Goal: Check status: Check status

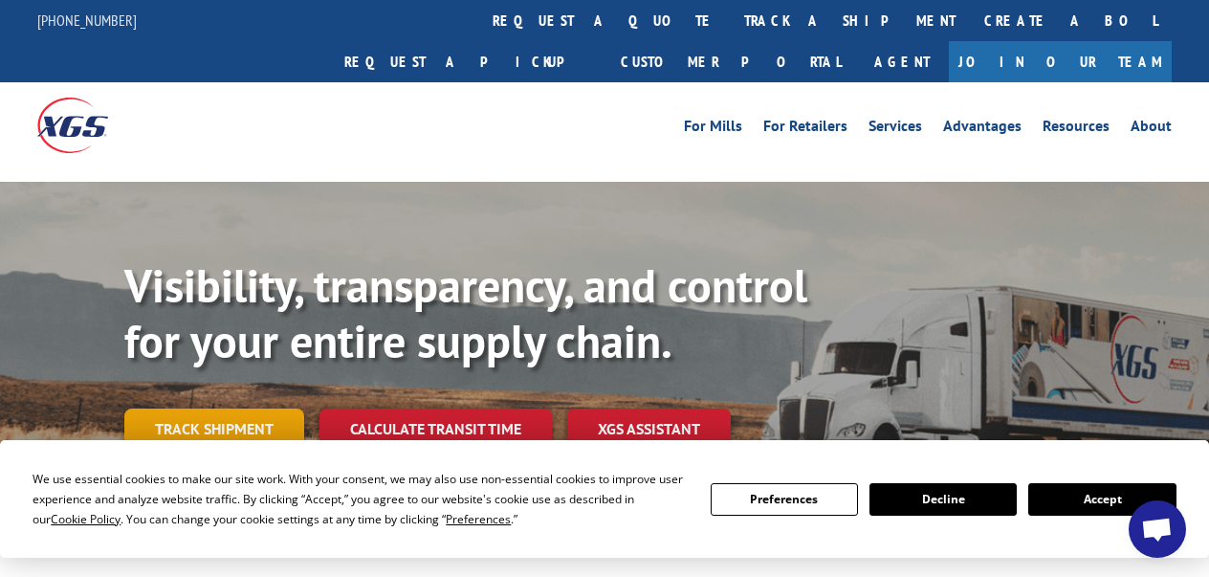
click at [265, 408] on link "Track shipment" at bounding box center [214, 428] width 180 height 40
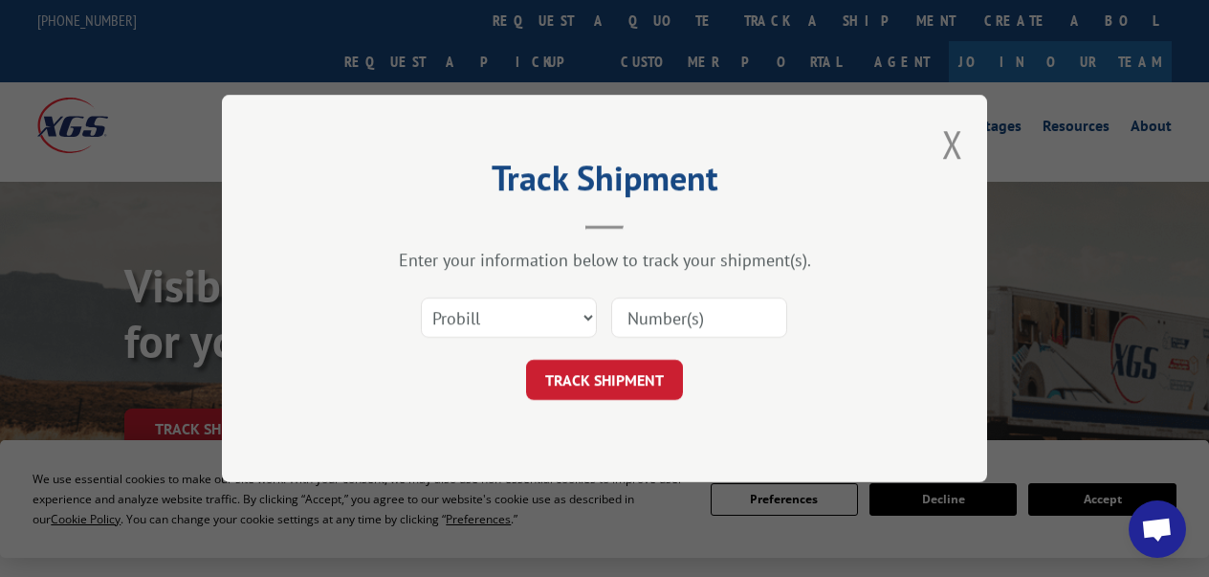
click at [687, 319] on input at bounding box center [699, 317] width 176 height 40
paste input "17639241"
type input "17639241"
click at [633, 380] on button "TRACK SHIPMENT" at bounding box center [604, 380] width 157 height 40
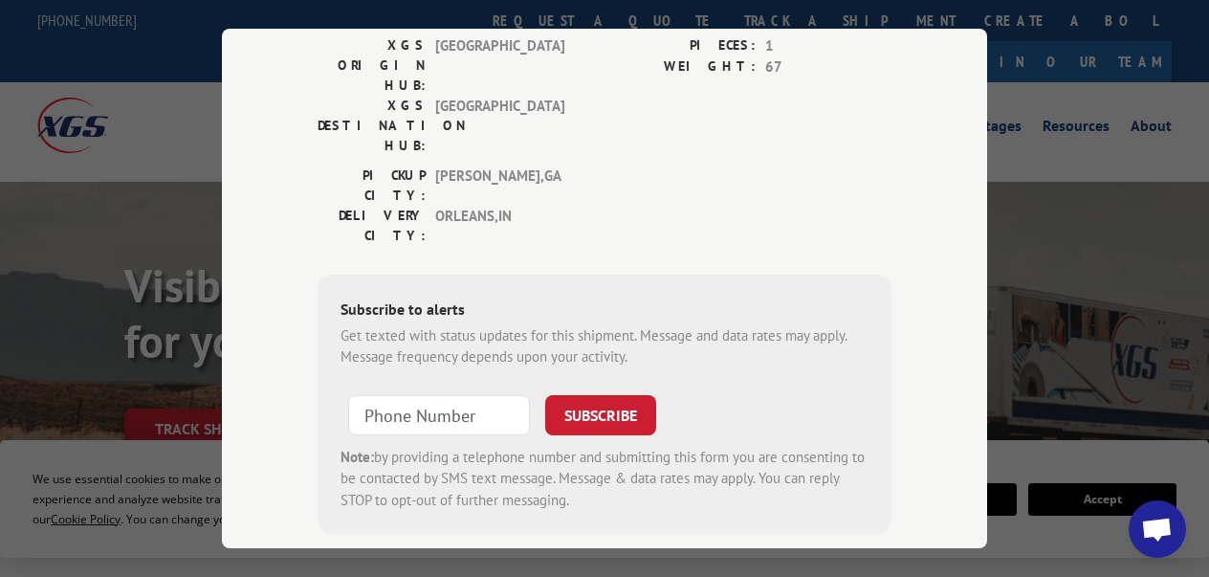
scroll to position [298, 0]
click at [374, 396] on input "+1 (___) ___-____" at bounding box center [439, 416] width 182 height 40
type input "[PHONE_NUMBER]"
click at [579, 396] on button "SUBSCRIBE" at bounding box center [600, 416] width 111 height 40
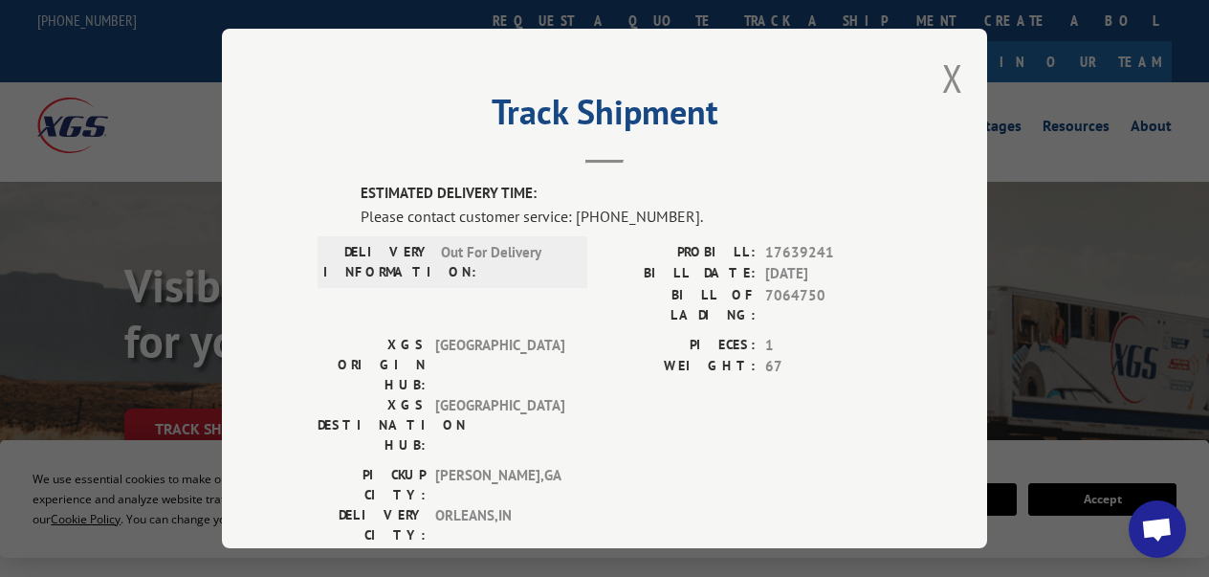
scroll to position [0, 0]
click at [949, 77] on button "Close modal" at bounding box center [952, 78] width 21 height 51
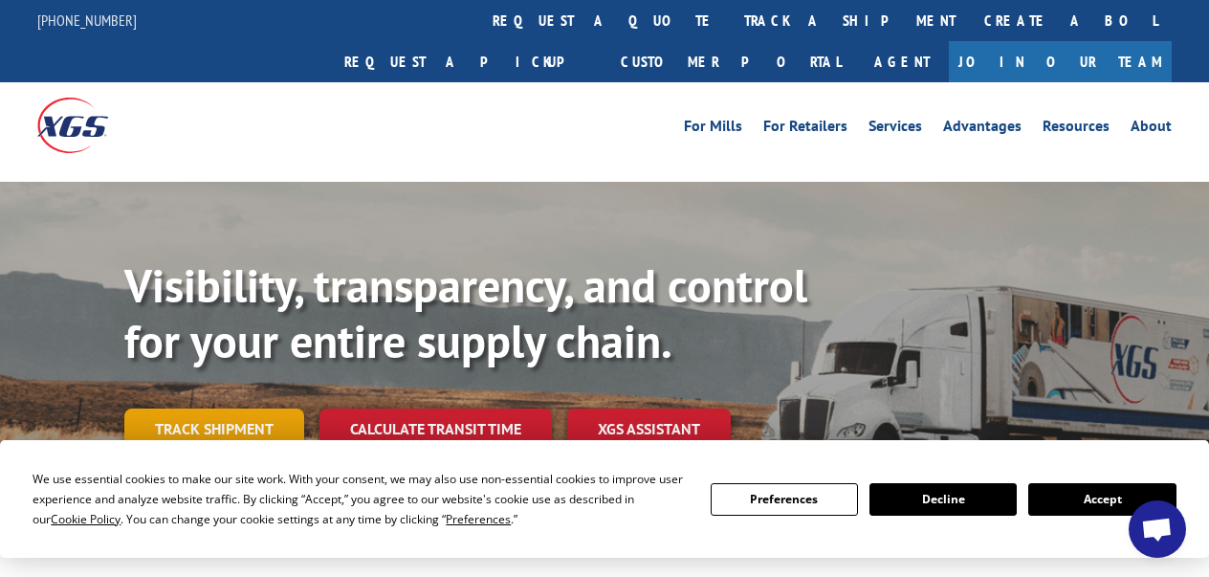
click at [222, 408] on link "Track shipment" at bounding box center [214, 428] width 180 height 40
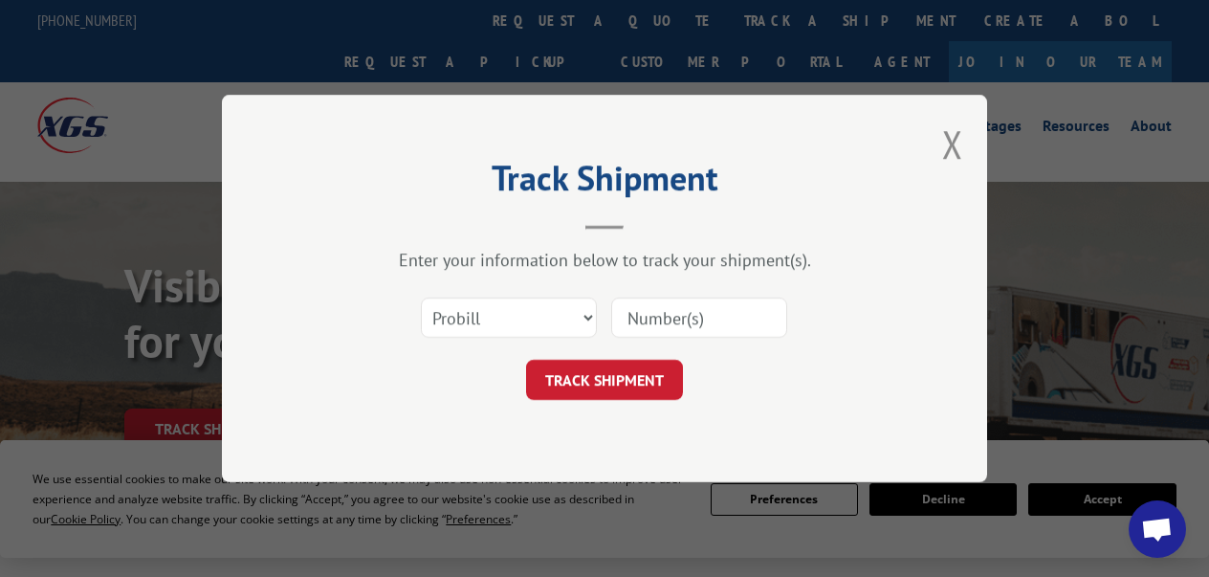
click at [700, 314] on input at bounding box center [699, 317] width 176 height 40
paste input "17639241"
type input "17639241"
click at [646, 382] on button "TRACK SHIPMENT" at bounding box center [604, 380] width 157 height 40
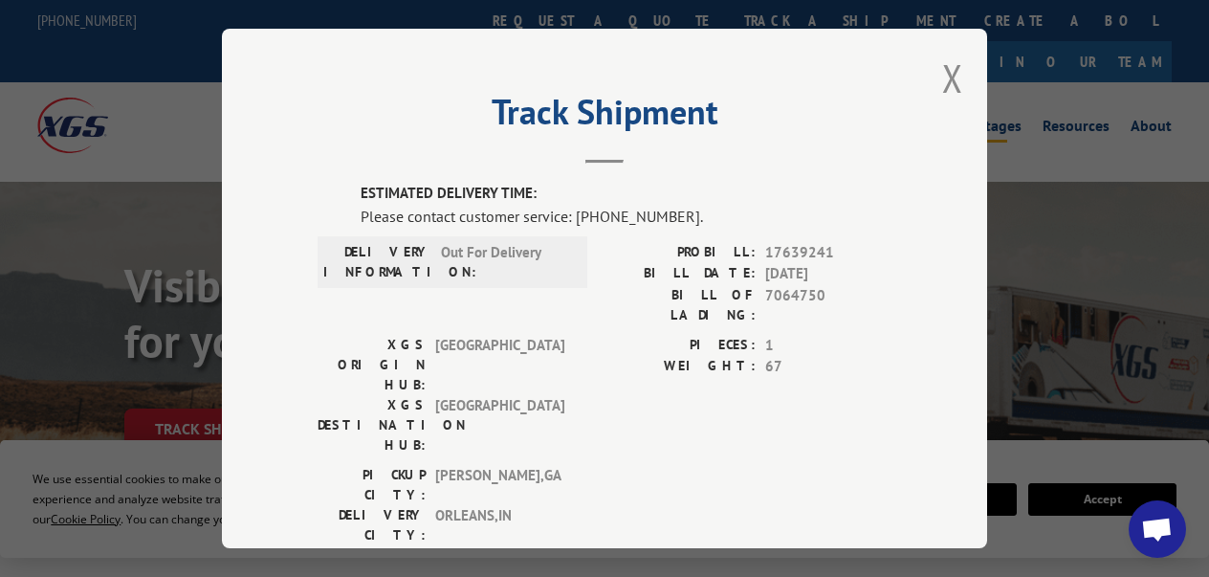
click at [951, 81] on button "Close modal" at bounding box center [952, 78] width 21 height 51
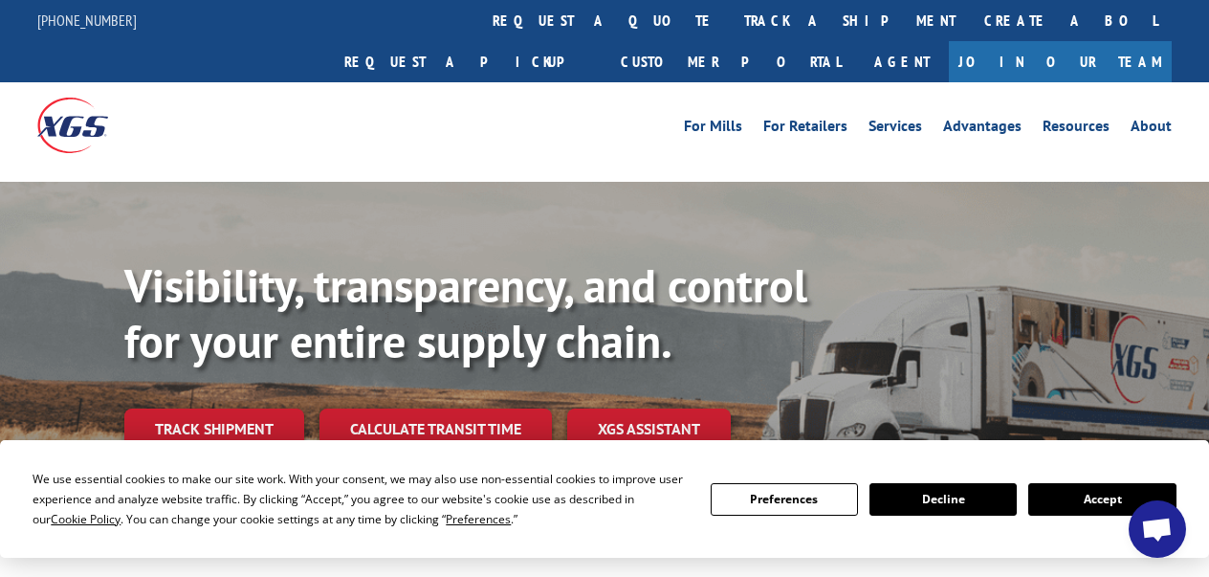
drag, startPoint x: 194, startPoint y: 378, endPoint x: 630, endPoint y: 312, distance: 441.0
click at [194, 408] on link "Track shipment" at bounding box center [214, 428] width 180 height 40
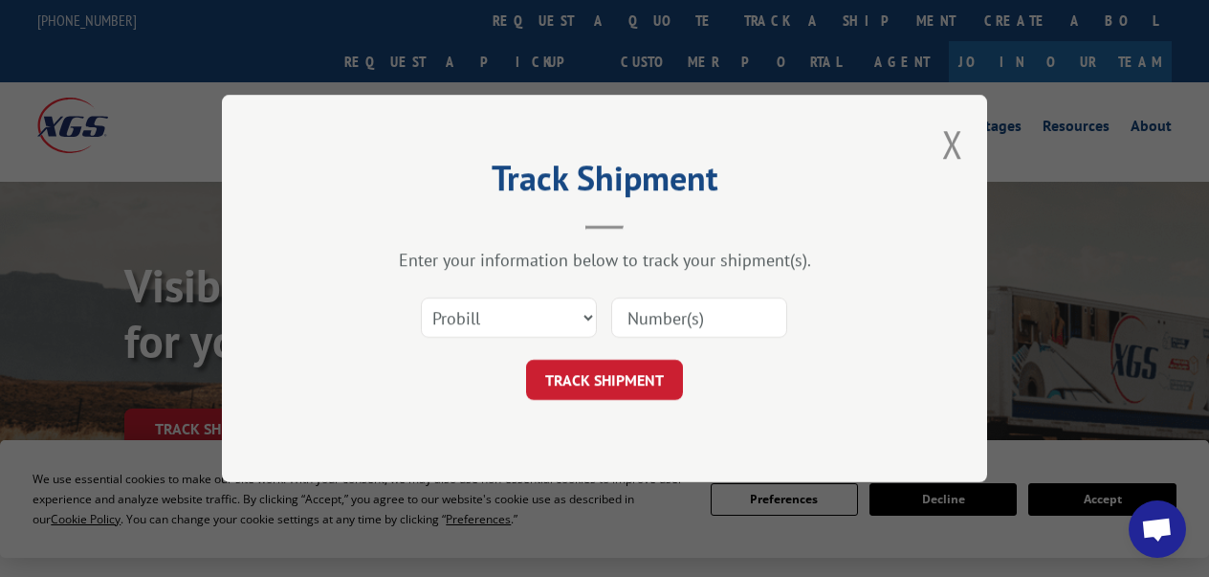
click at [693, 318] on input at bounding box center [699, 317] width 176 height 40
paste input "17639241"
type input "17639241"
click at [948, 143] on button "Close modal" at bounding box center [952, 144] width 21 height 51
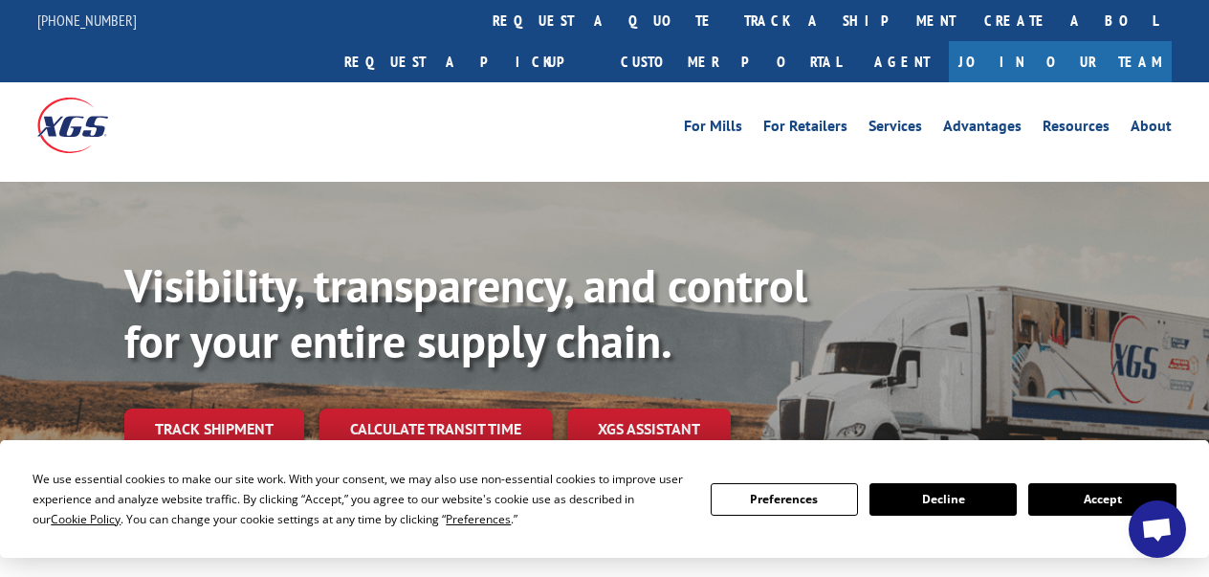
click at [402, 111] on div "For [PERSON_NAME] For Retailers Services Advantages Resources About For [PERSON…" at bounding box center [746, 125] width 851 height 29
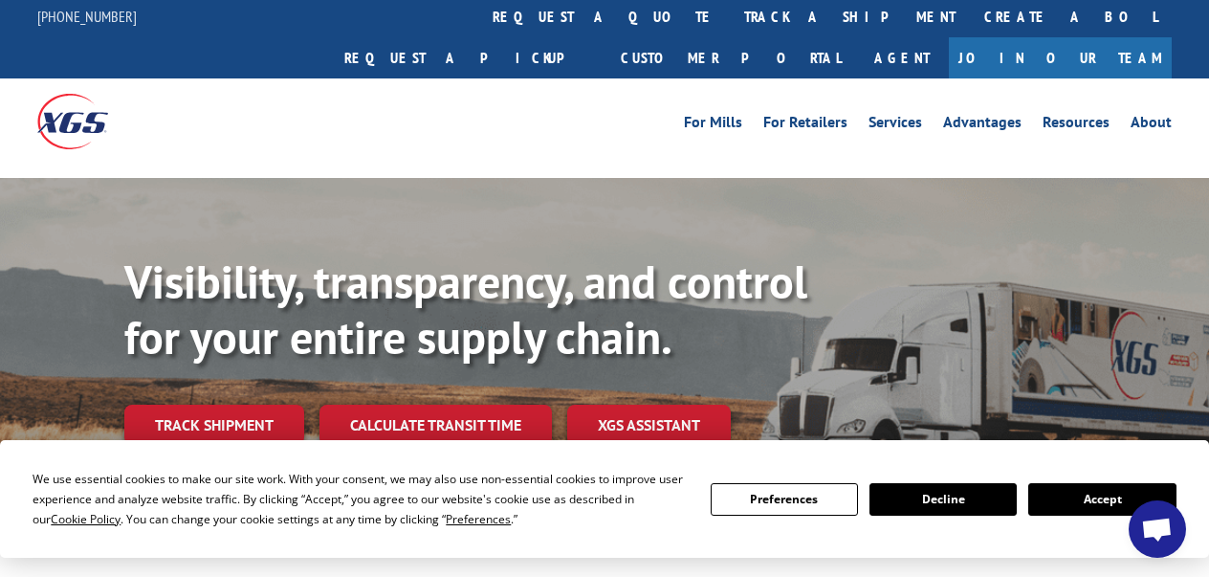
click at [572, 107] on div "For [PERSON_NAME] For Retailers Services Advantages Resources About For [PERSON…" at bounding box center [746, 121] width 851 height 29
click at [239, 404] on link "Track shipment" at bounding box center [214, 424] width 180 height 40
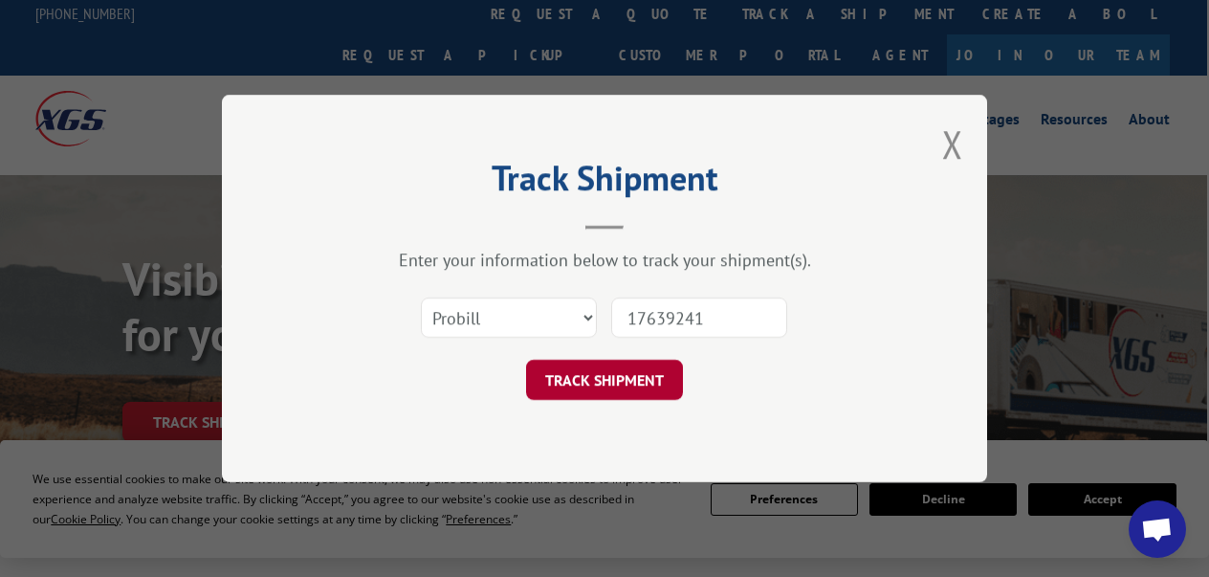
scroll to position [13, 2]
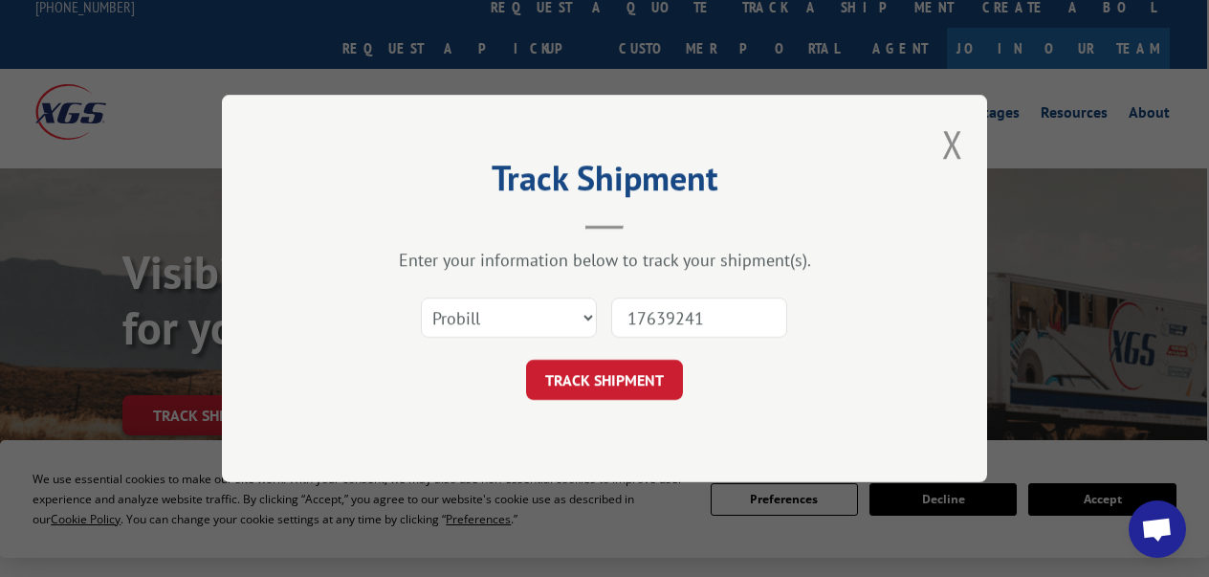
drag, startPoint x: 611, startPoint y: 378, endPoint x: 574, endPoint y: 271, distance: 113.4
click at [610, 378] on button "TRACK SHIPMENT" at bounding box center [604, 380] width 157 height 40
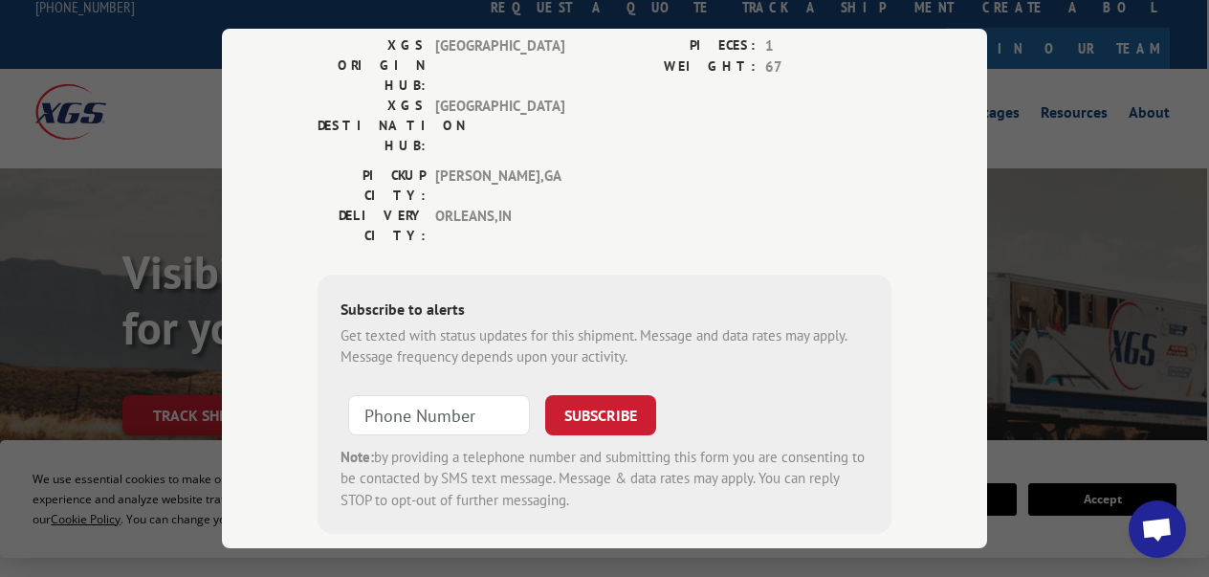
scroll to position [298, 0]
click at [417, 396] on input "+1 (___) ___-____" at bounding box center [439, 416] width 182 height 40
type input "[PHONE_NUMBER]"
click at [590, 396] on button "SUBSCRIBE" at bounding box center [600, 416] width 111 height 40
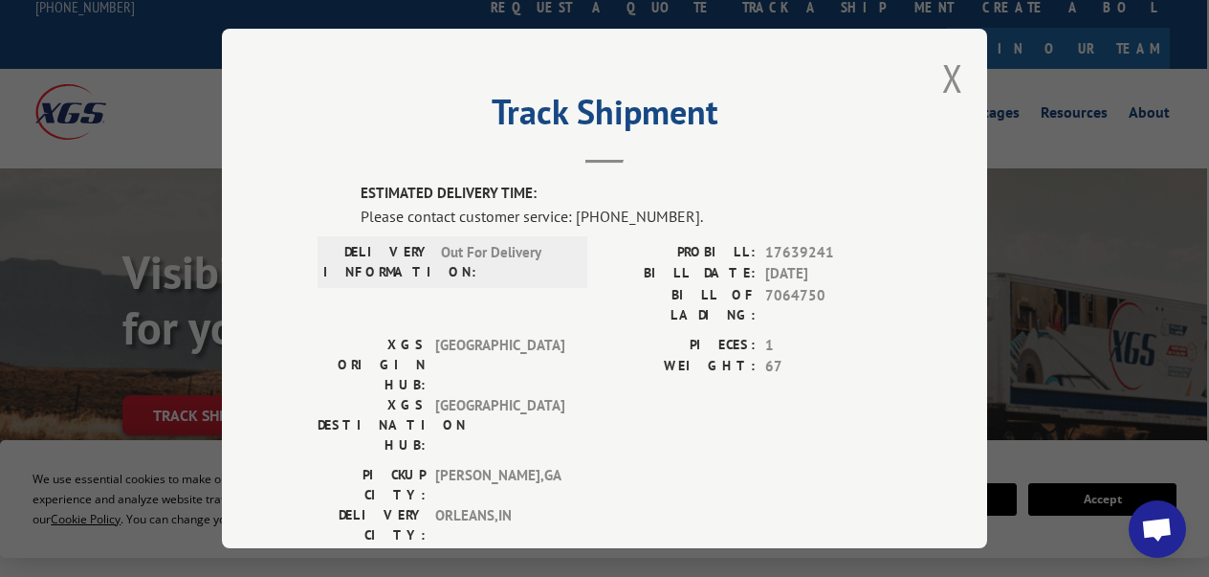
scroll to position [0, 0]
click at [947, 76] on button "Close modal" at bounding box center [952, 78] width 21 height 51
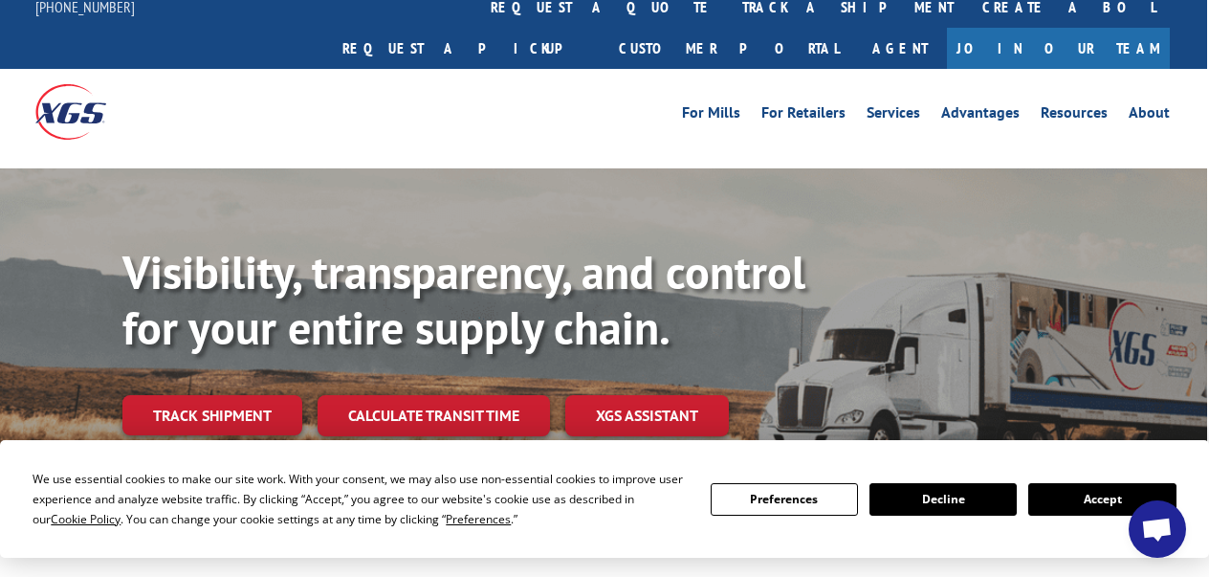
click at [285, 88] on div at bounding box center [177, 111] width 284 height 85
